Goal: Task Accomplishment & Management: Use online tool/utility

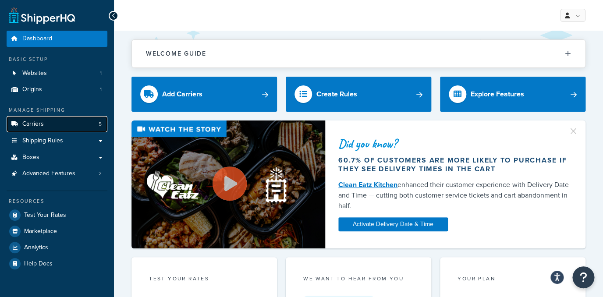
click at [64, 123] on link "Carriers 5" at bounding box center [57, 124] width 101 height 16
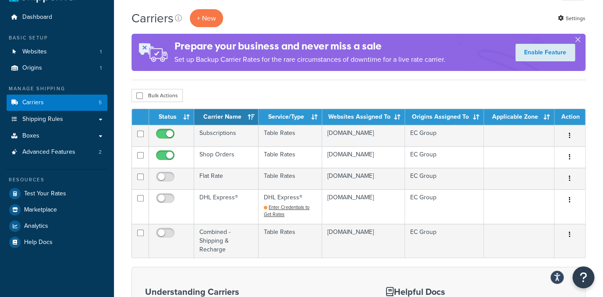
scroll to position [22, 0]
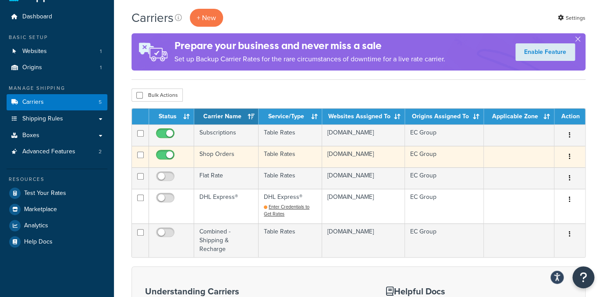
click at [228, 153] on td "Shop Orders" at bounding box center [226, 156] width 64 height 21
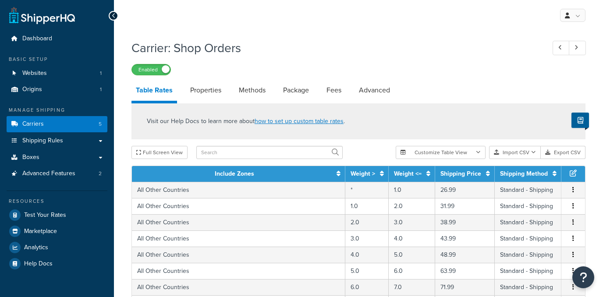
select select "25"
click at [209, 89] on link "Properties" at bounding box center [206, 90] width 40 height 21
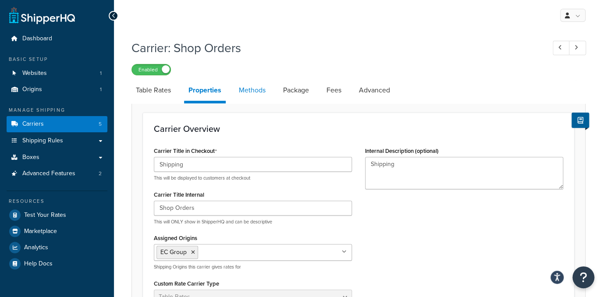
click at [259, 94] on link "Methods" at bounding box center [251, 90] width 35 height 21
select select "25"
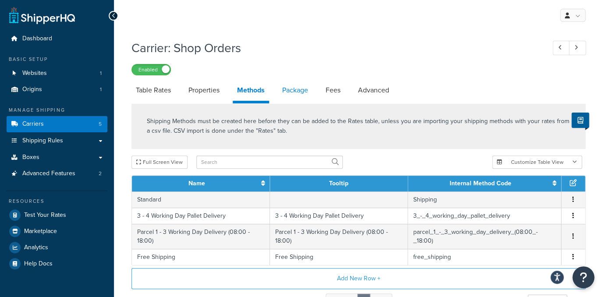
click at [287, 94] on link "Package" at bounding box center [295, 90] width 35 height 21
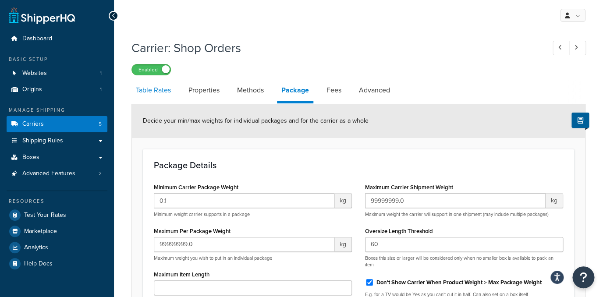
click at [171, 90] on link "Table Rates" at bounding box center [153, 90] width 44 height 21
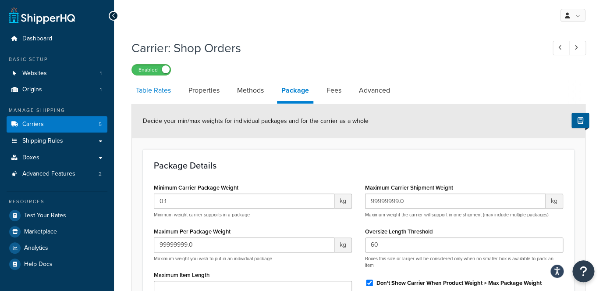
select select "25"
